Goal: Check status: Check status

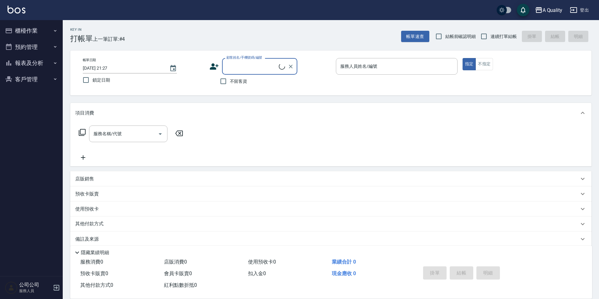
click at [26, 34] on button "櫃檯作業" at bounding box center [32, 31] width 58 height 16
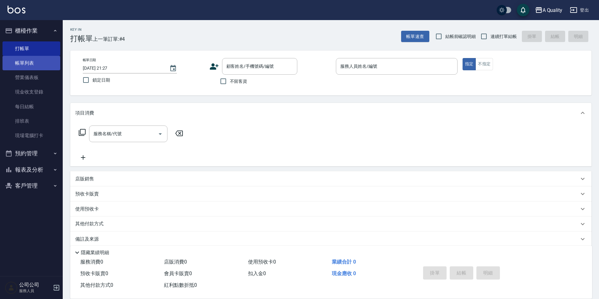
click at [34, 65] on link "帳單列表" at bounding box center [32, 63] width 58 height 14
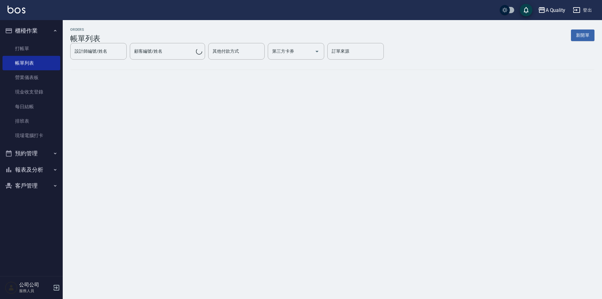
click at [43, 152] on button "預約管理" at bounding box center [32, 153] width 58 height 16
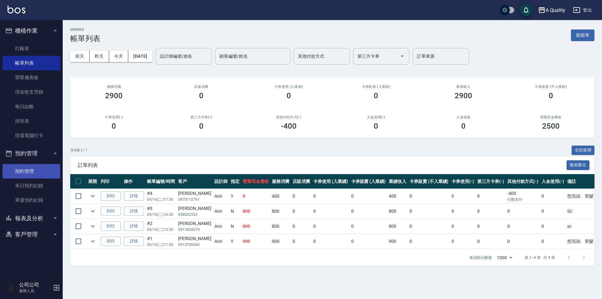
click at [41, 174] on link "預約管理" at bounding box center [32, 171] width 58 height 14
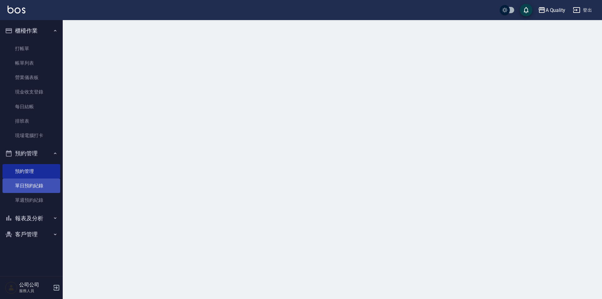
click at [36, 187] on link "單日預約紀錄" at bounding box center [32, 186] width 58 height 14
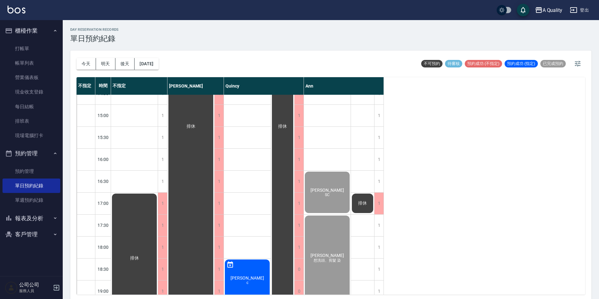
scroll to position [188, 0]
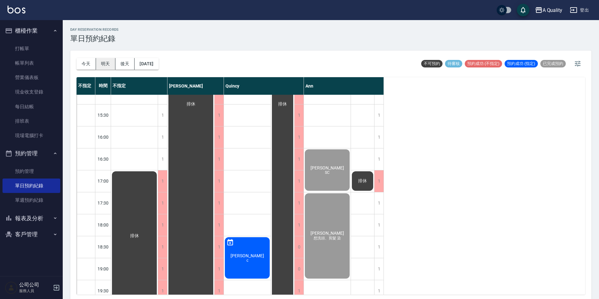
click at [104, 63] on button "明天" at bounding box center [105, 64] width 19 height 12
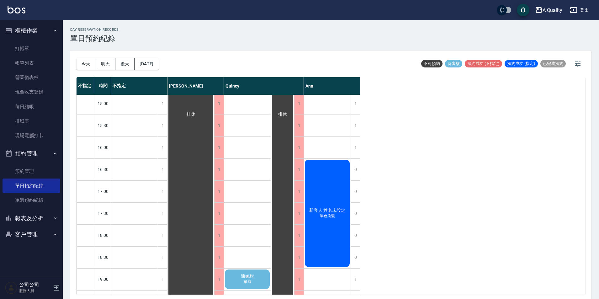
scroll to position [201, 0]
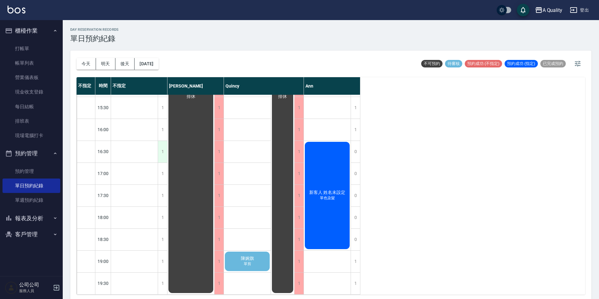
click at [161, 154] on div "1" at bounding box center [162, 152] width 9 height 22
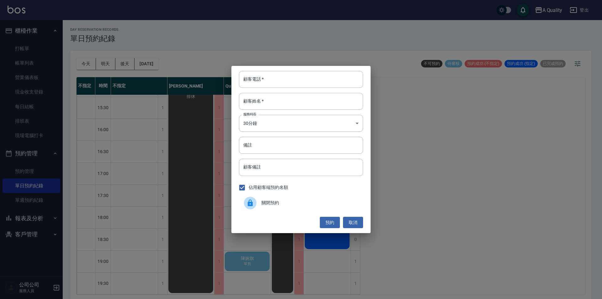
click at [279, 211] on div "關閉預約" at bounding box center [301, 203] width 124 height 18
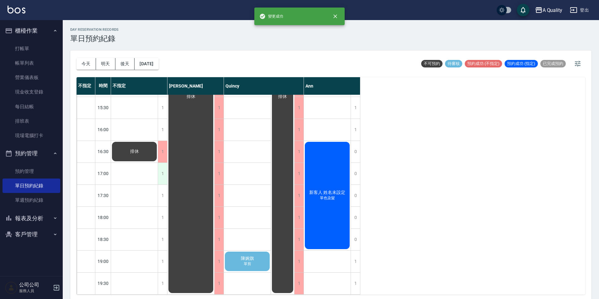
click at [164, 171] on div "1" at bounding box center [162, 174] width 9 height 22
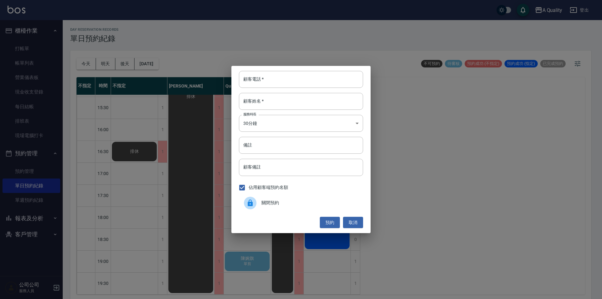
click at [284, 199] on div "關閉預約" at bounding box center [301, 203] width 124 height 18
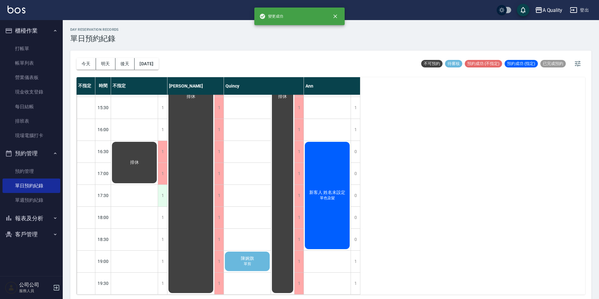
click at [161, 190] on div "1" at bounding box center [162, 196] width 9 height 22
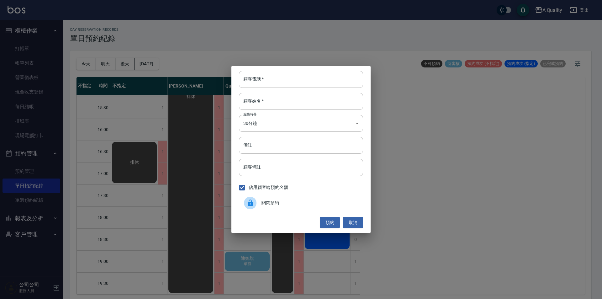
click at [271, 204] on span "關閉預約" at bounding box center [310, 203] width 97 height 7
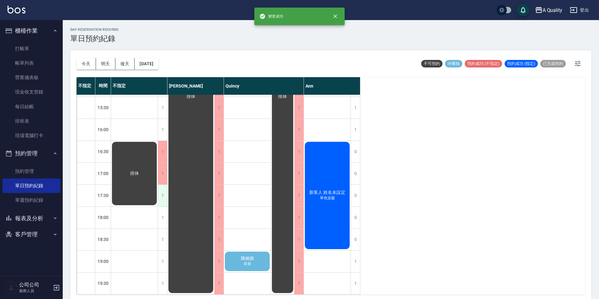
click at [167, 195] on div "1" at bounding box center [162, 196] width 9 height 22
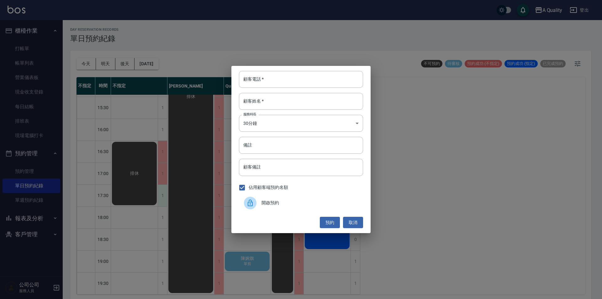
click at [159, 206] on div "顧客電話   * 顧客電話   * 顧客姓名   * 顧客姓名   * 服務時長 30分鐘 1 服務時長 備註 備註 顧客備註 顧客備註 佔用顧客端預約名額 …" at bounding box center [301, 149] width 602 height 299
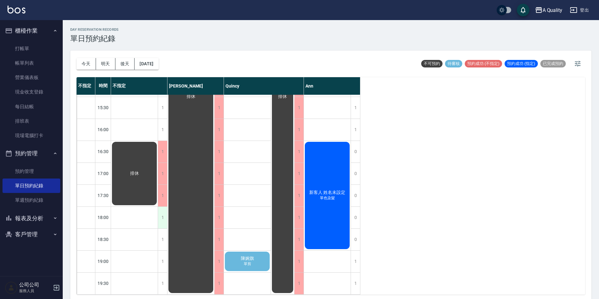
click at [161, 218] on div "1" at bounding box center [162, 218] width 9 height 22
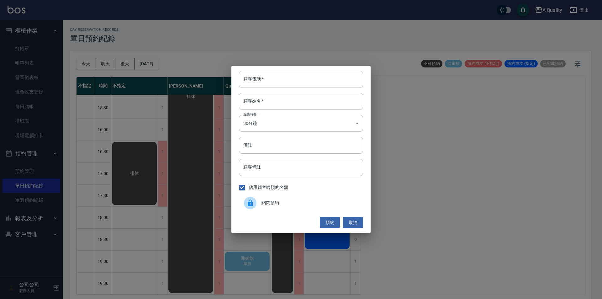
click at [291, 203] on span "關閉預約" at bounding box center [310, 203] width 97 height 7
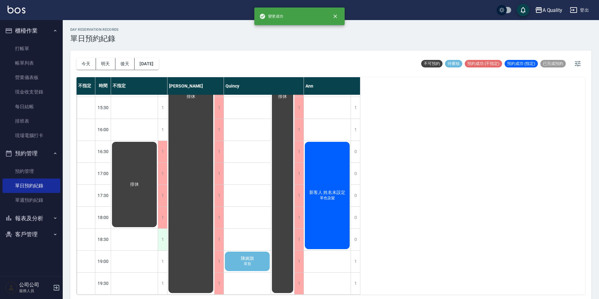
click at [158, 236] on div "1" at bounding box center [162, 240] width 9 height 22
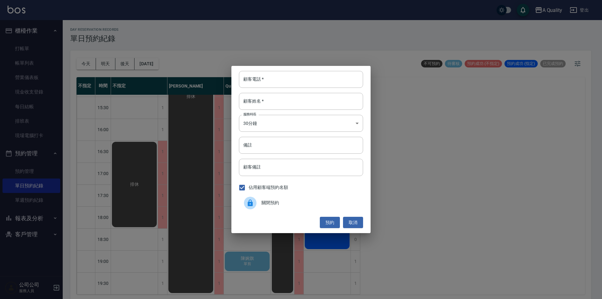
click at [266, 201] on span "關閉預約" at bounding box center [310, 203] width 97 height 7
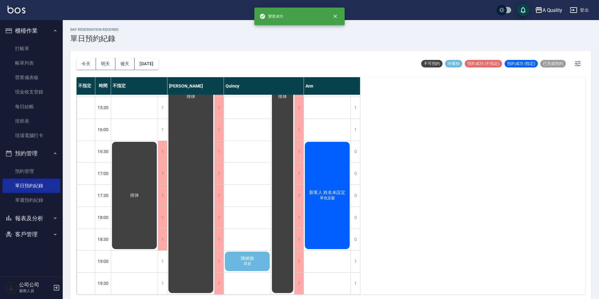
click at [169, 253] on div "排休" at bounding box center [191, 96] width 47 height 395
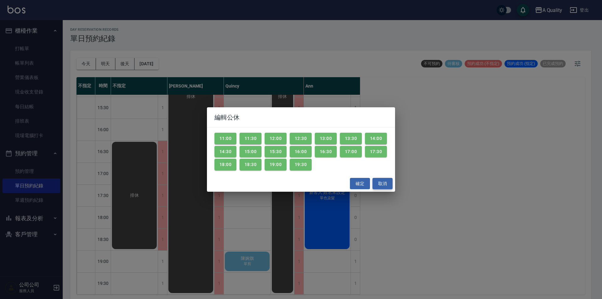
click at [381, 184] on button "取消" at bounding box center [383, 184] width 20 height 12
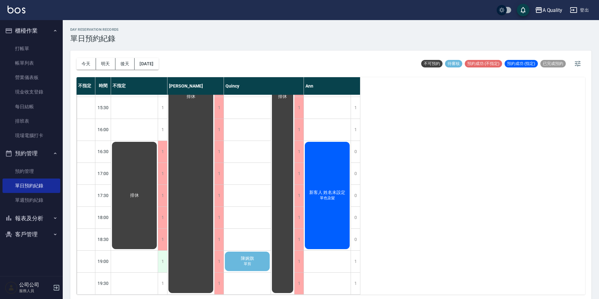
click at [162, 262] on div "1" at bounding box center [162, 262] width 9 height 22
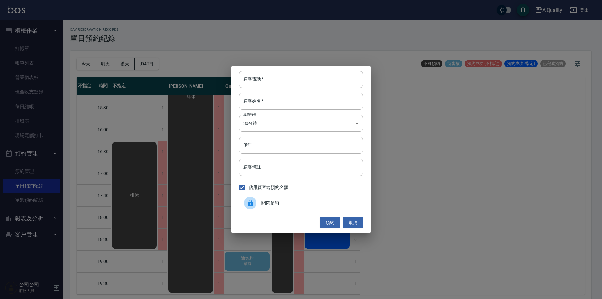
click at [306, 198] on div "關閉預約" at bounding box center [301, 203] width 124 height 18
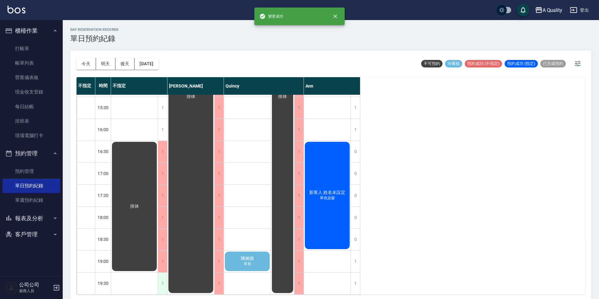
click at [164, 279] on div "1" at bounding box center [162, 284] width 9 height 22
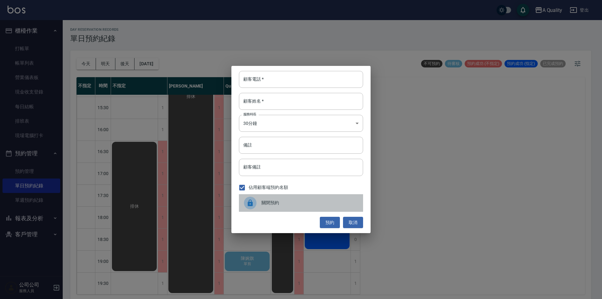
click at [309, 211] on div "關閉預約" at bounding box center [301, 203] width 124 height 18
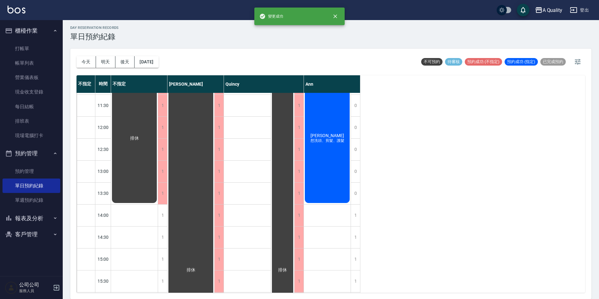
scroll to position [0, 0]
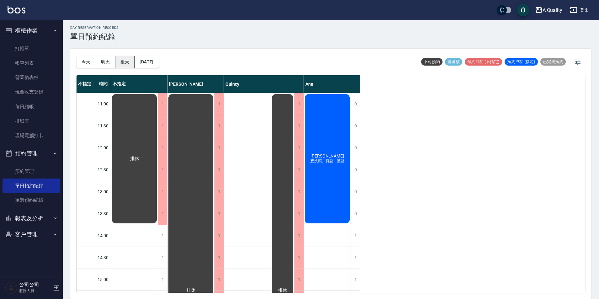
click at [126, 61] on button "後天" at bounding box center [124, 62] width 19 height 12
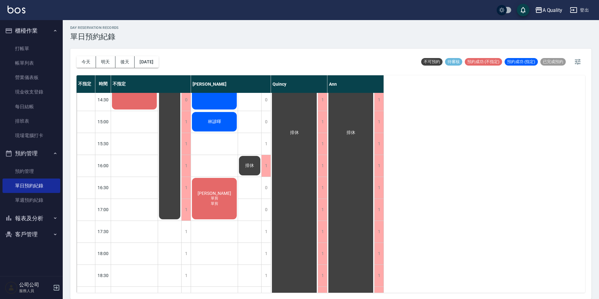
scroll to position [126, 0]
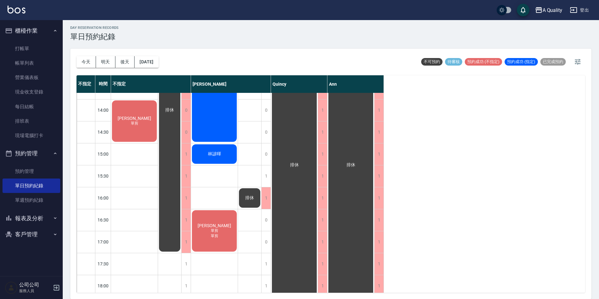
click at [159, 51] on div "[DATE] [DATE] [DATE] [DATE]" at bounding box center [118, 62] width 82 height 27
click at [158, 60] on button "[DATE]" at bounding box center [147, 62] width 24 height 12
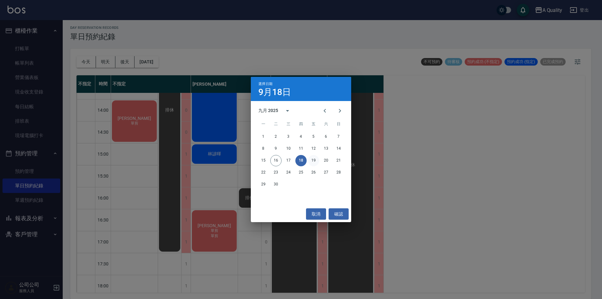
click at [311, 160] on button "19" at bounding box center [313, 160] width 11 height 11
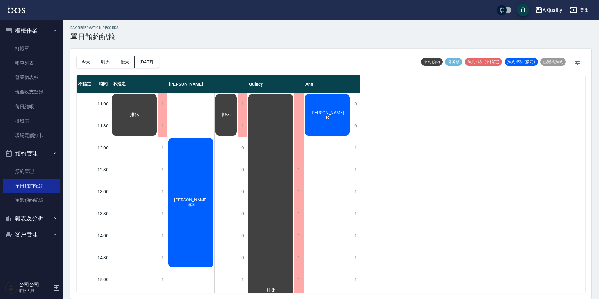
click at [203, 190] on div "[PERSON_NAME] 補染" at bounding box center [191, 202] width 47 height 131
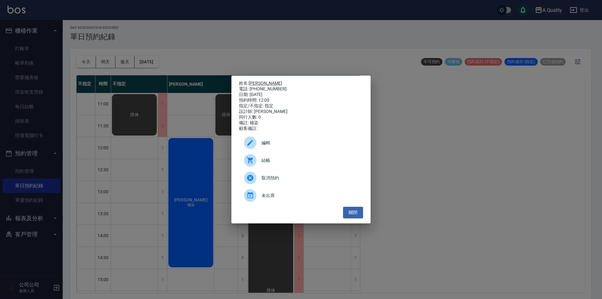
click at [257, 83] on link "[PERSON_NAME]" at bounding box center [266, 83] width 34 height 5
click at [358, 214] on button "關閉" at bounding box center [353, 213] width 20 height 12
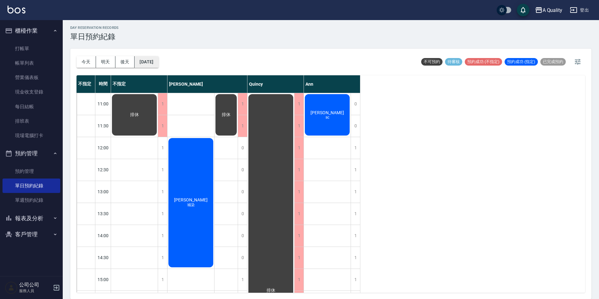
click at [152, 58] on button "[DATE]" at bounding box center [147, 62] width 24 height 12
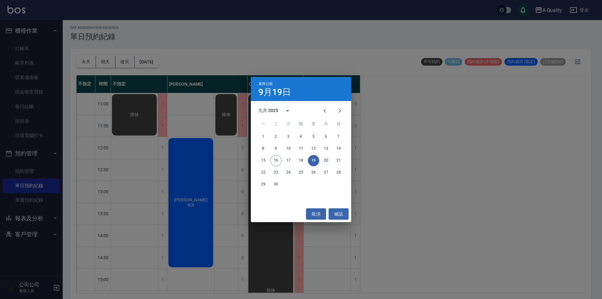
click at [329, 163] on button "20" at bounding box center [326, 160] width 11 height 11
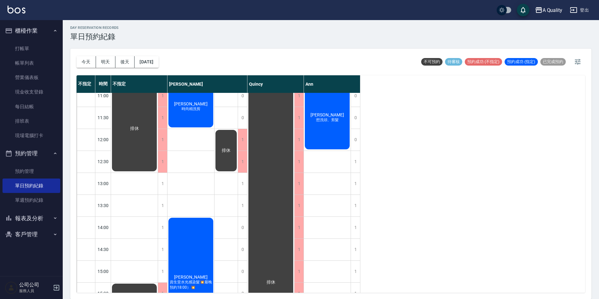
scroll to position [31, 0]
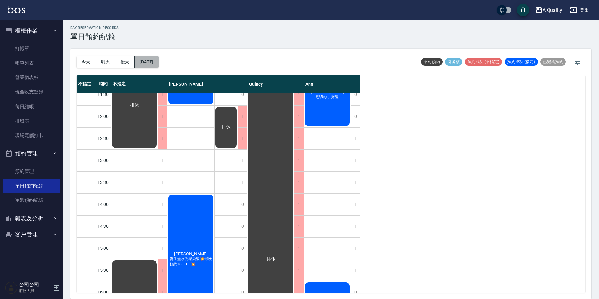
click at [147, 61] on button "[DATE]" at bounding box center [147, 62] width 24 height 12
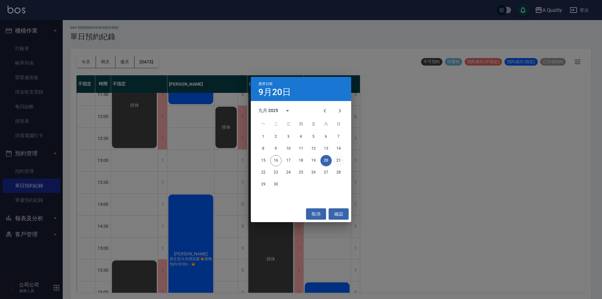
click at [340, 164] on button "21" at bounding box center [338, 160] width 11 height 11
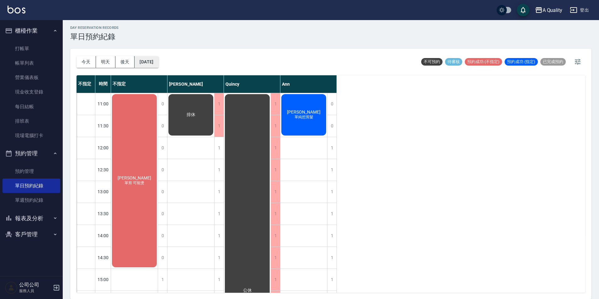
click at [158, 56] on button "[DATE]" at bounding box center [147, 62] width 24 height 12
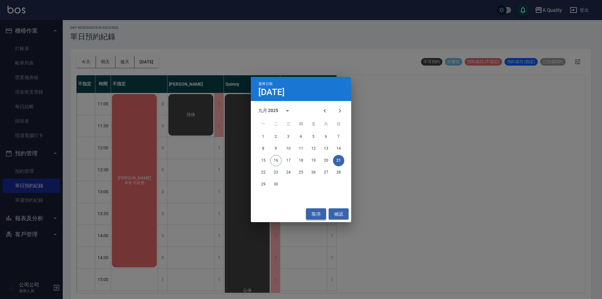
click at [318, 214] on button "取消" at bounding box center [316, 214] width 20 height 12
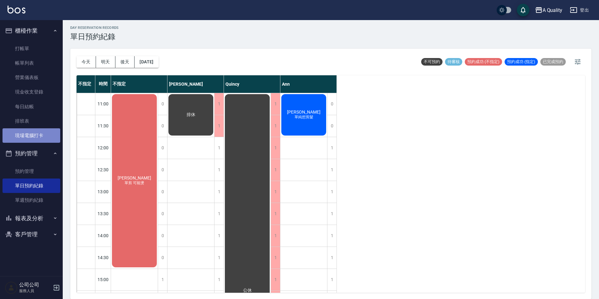
click at [35, 136] on link "現場電腦打卡" at bounding box center [32, 135] width 58 height 14
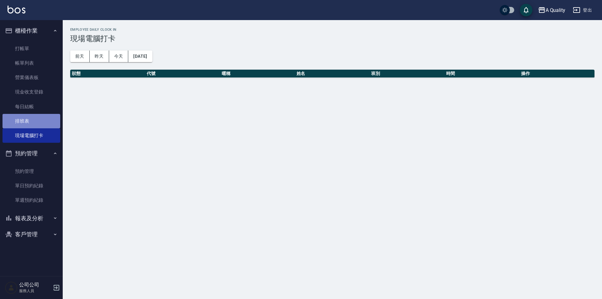
click at [31, 122] on link "排班表" at bounding box center [32, 121] width 58 height 14
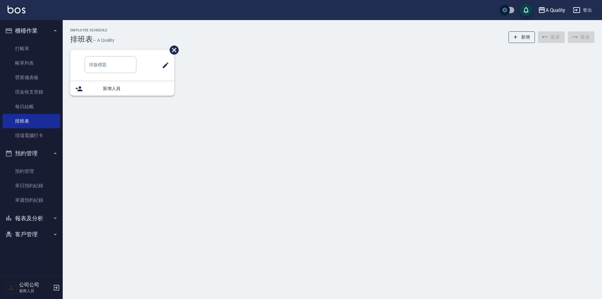
type input "SC"
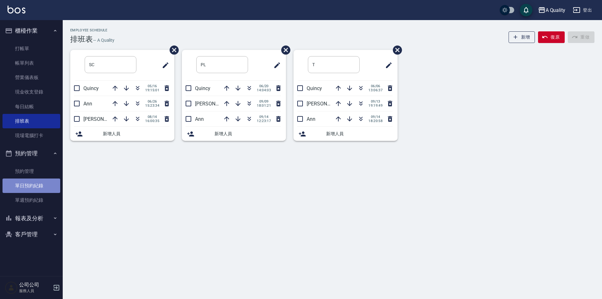
click at [24, 187] on link "單日預約紀錄" at bounding box center [32, 186] width 58 height 14
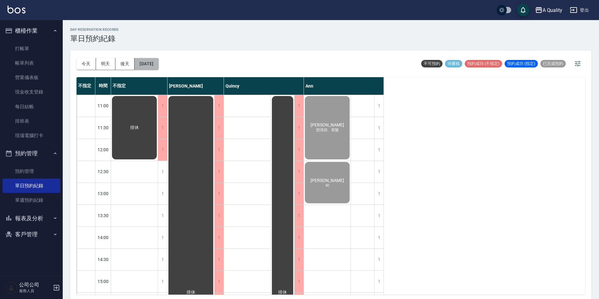
click at [149, 62] on button "[DATE]" at bounding box center [147, 64] width 24 height 12
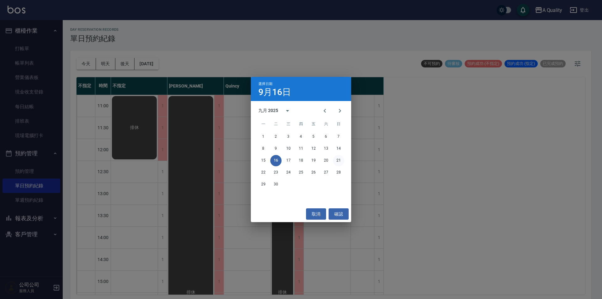
click at [342, 157] on button "21" at bounding box center [338, 160] width 11 height 11
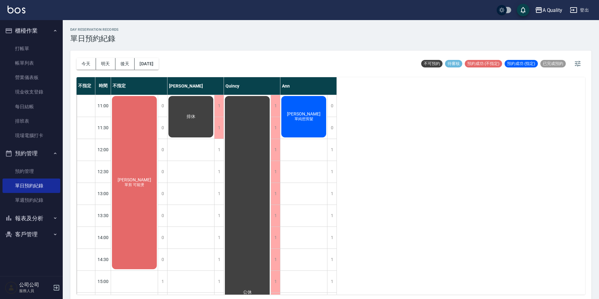
click at [133, 169] on div "[PERSON_NAME] 單剪 可能燙" at bounding box center [134, 182] width 47 height 175
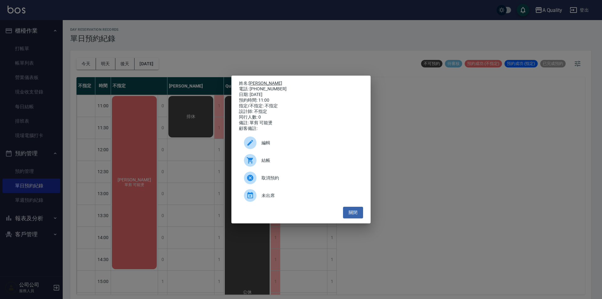
click at [258, 81] on link "[PERSON_NAME]" at bounding box center [266, 83] width 34 height 5
click at [361, 218] on button "關閉" at bounding box center [353, 213] width 20 height 12
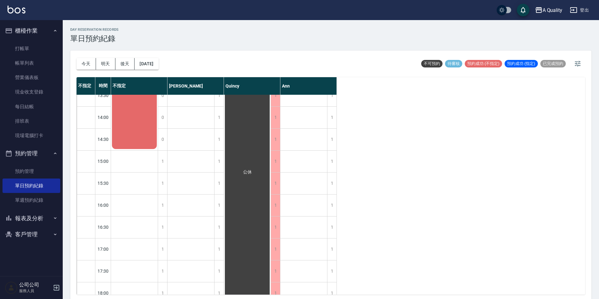
scroll to position [126, 0]
click at [155, 61] on button "[DATE]" at bounding box center [147, 64] width 24 height 12
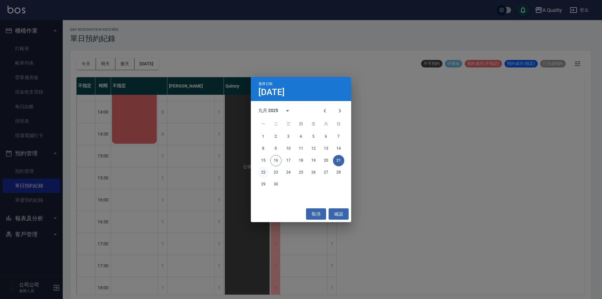
click at [265, 170] on button "22" at bounding box center [263, 172] width 11 height 11
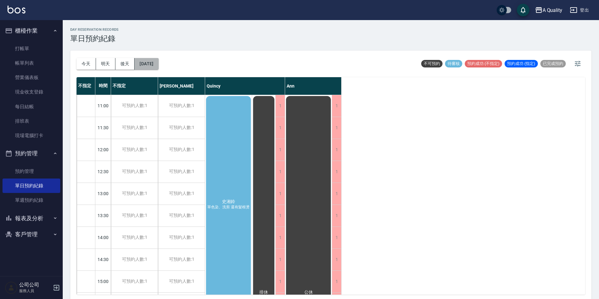
click at [154, 61] on button "[DATE]" at bounding box center [147, 64] width 24 height 12
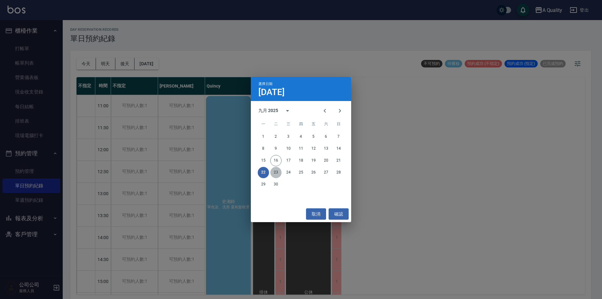
click at [272, 173] on button "23" at bounding box center [275, 172] width 11 height 11
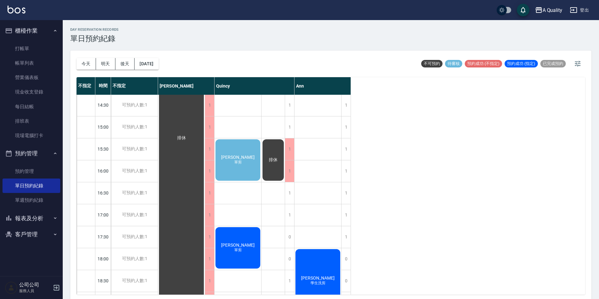
scroll to position [188, 0]
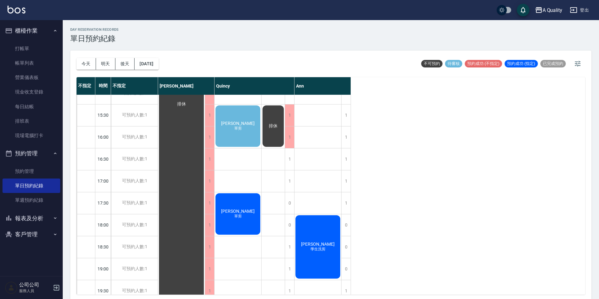
click at [243, 215] on div "[PERSON_NAME]剪" at bounding box center [238, 213] width 47 height 43
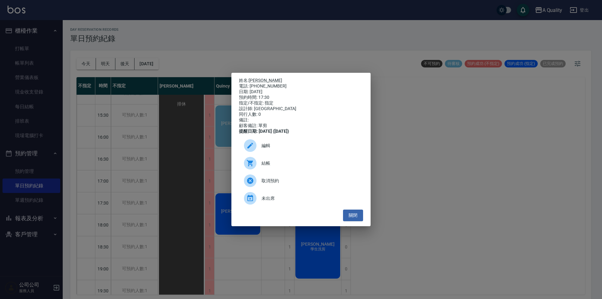
click at [259, 78] on p "姓名: [PERSON_NAME]" at bounding box center [301, 81] width 124 height 6
click at [256, 81] on link "[PERSON_NAME]" at bounding box center [266, 80] width 34 height 5
click at [348, 221] on button "關閉" at bounding box center [353, 216] width 20 height 12
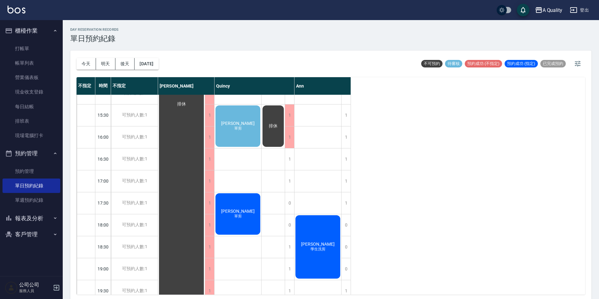
click at [144, 51] on div "[DATE] [DATE] [DATE] [DATE]" at bounding box center [118, 64] width 82 height 27
click at [148, 61] on button "[DATE]" at bounding box center [147, 64] width 24 height 12
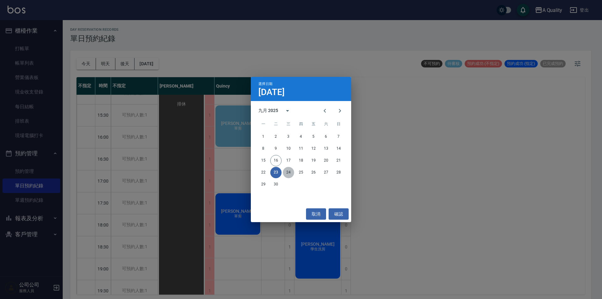
click at [290, 176] on button "24" at bounding box center [288, 172] width 11 height 11
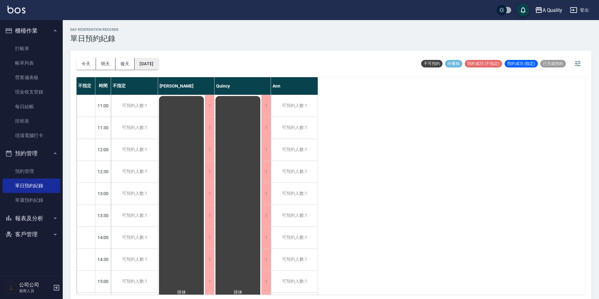
click at [158, 62] on button "[DATE]" at bounding box center [147, 64] width 24 height 12
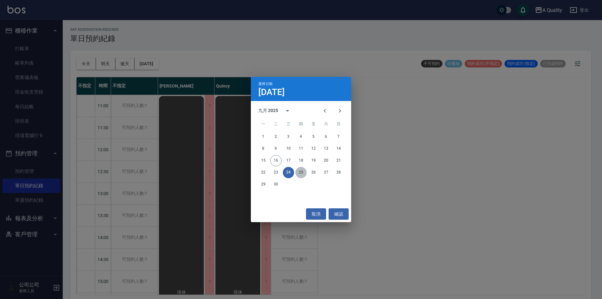
click at [298, 176] on button "25" at bounding box center [301, 172] width 11 height 11
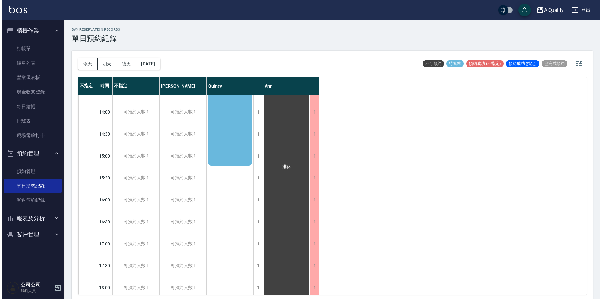
scroll to position [63, 0]
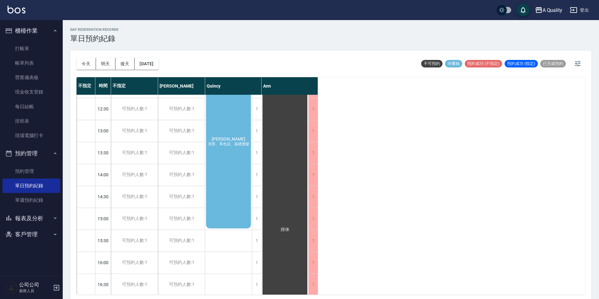
click at [232, 132] on div "[PERSON_NAME]剪、單色染、基礎護髮" at bounding box center [228, 141] width 47 height 175
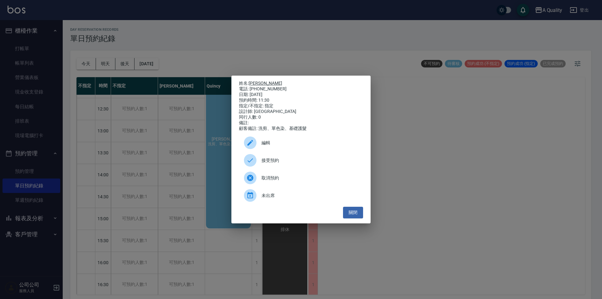
click at [262, 81] on link "[PERSON_NAME]" at bounding box center [266, 83] width 34 height 5
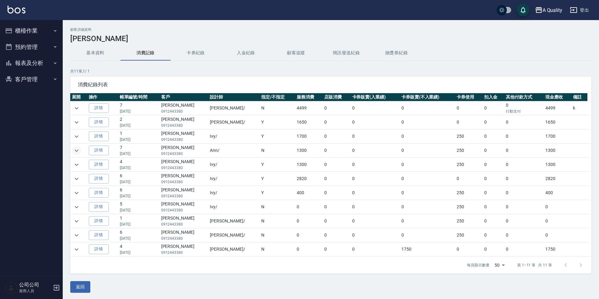
click at [80, 150] on icon "expand row" at bounding box center [77, 151] width 8 height 8
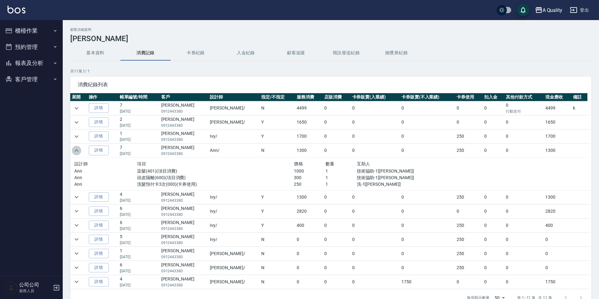
click at [80, 150] on icon "expand row" at bounding box center [77, 151] width 8 height 8
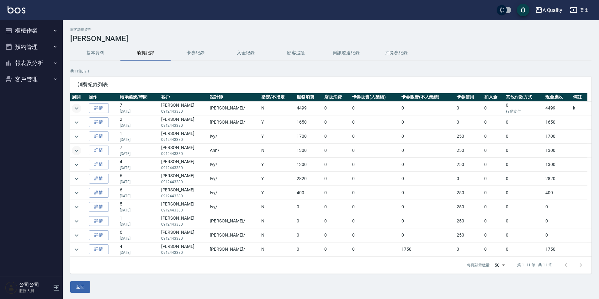
click at [77, 106] on icon "expand row" at bounding box center [77, 108] width 8 height 8
